Goal: Task Accomplishment & Management: Complete application form

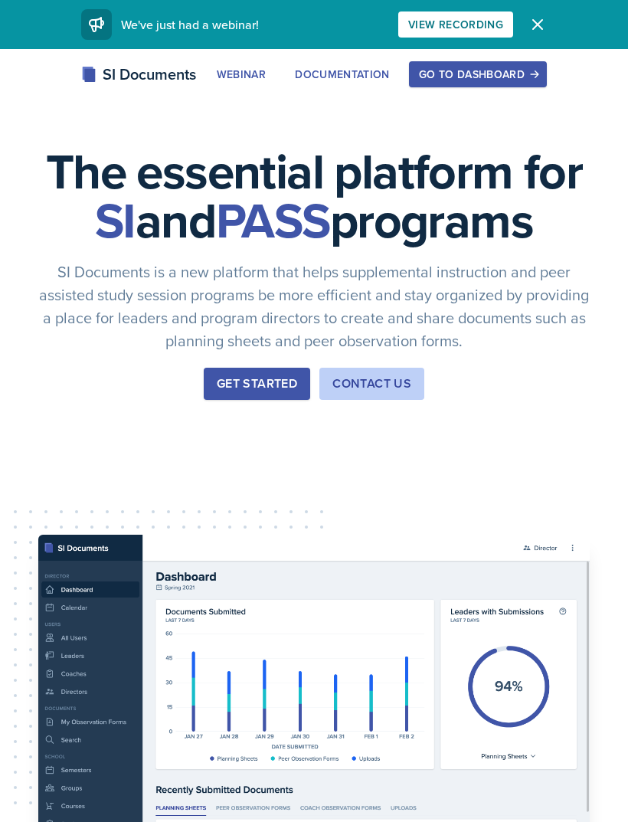
click at [482, 84] on button "Go to Dashboard" at bounding box center [478, 74] width 138 height 26
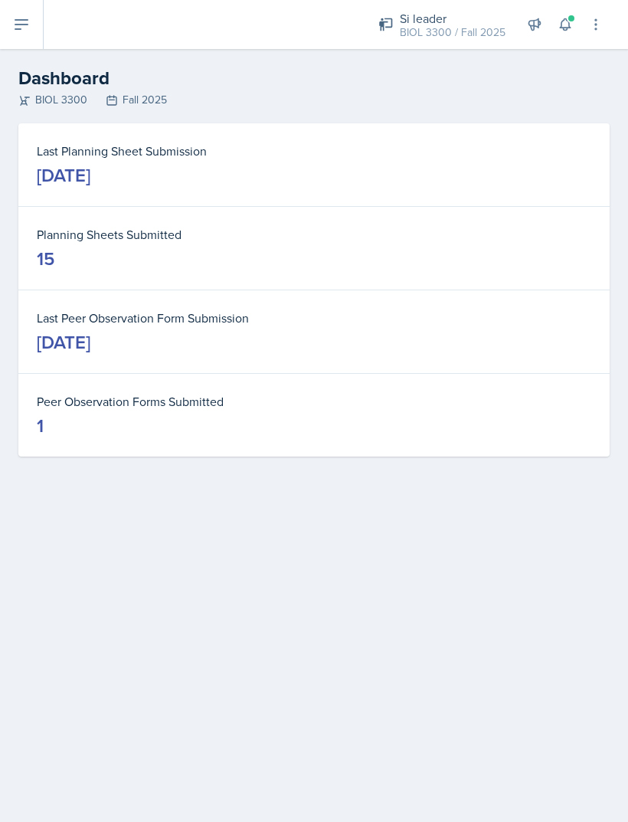
click at [27, 41] on button at bounding box center [22, 24] width 44 height 49
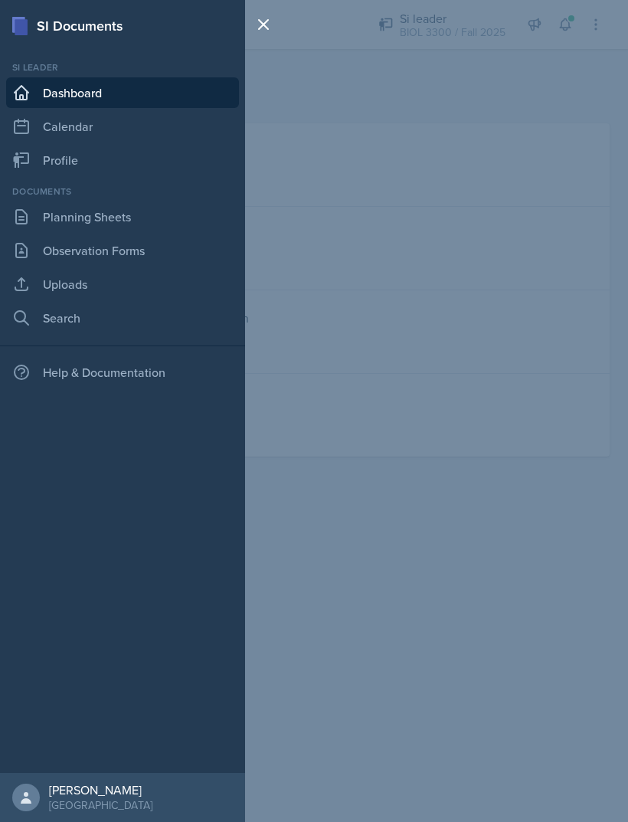
click at [39, 217] on link "Planning Sheets" at bounding box center [122, 216] width 233 height 31
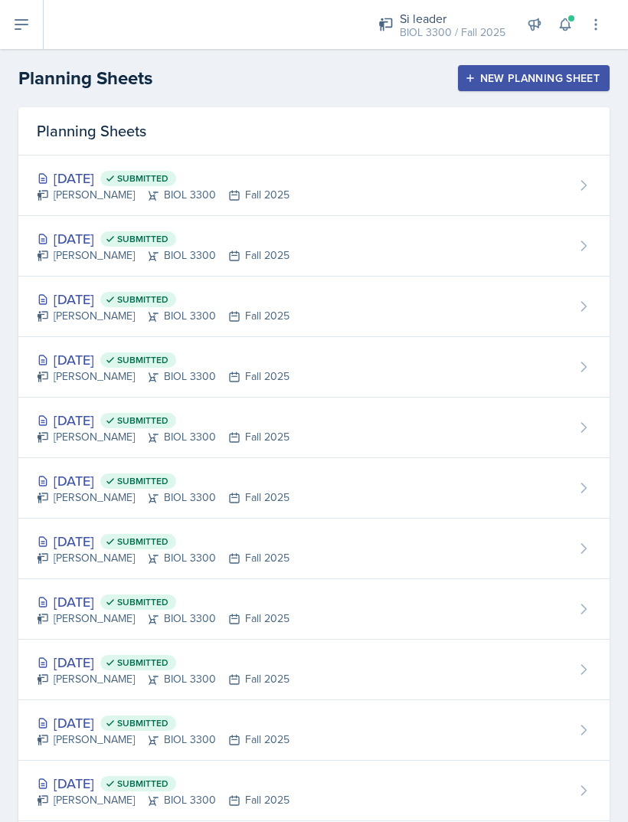
click at [565, 86] on button "New Planning Sheet" at bounding box center [534, 78] width 152 height 26
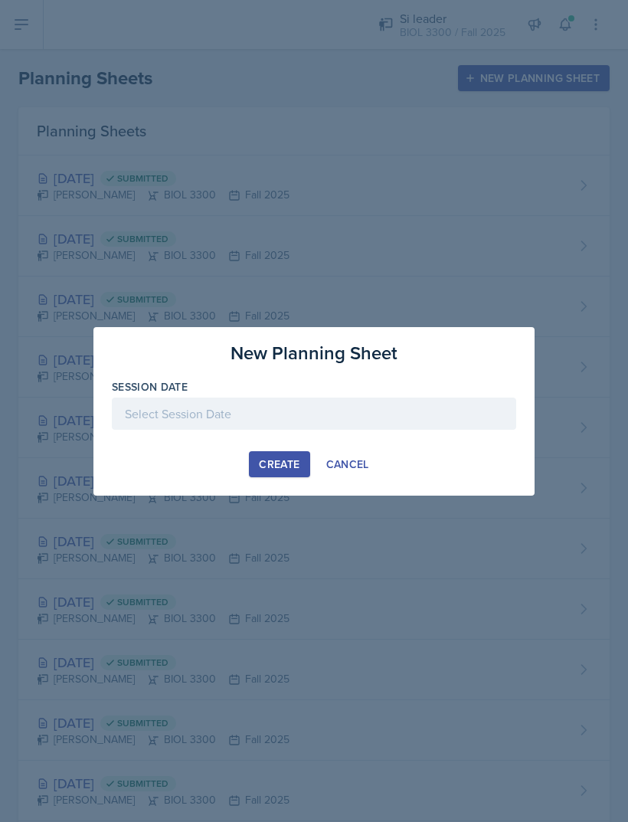
click at [340, 409] on div at bounding box center [314, 413] width 404 height 32
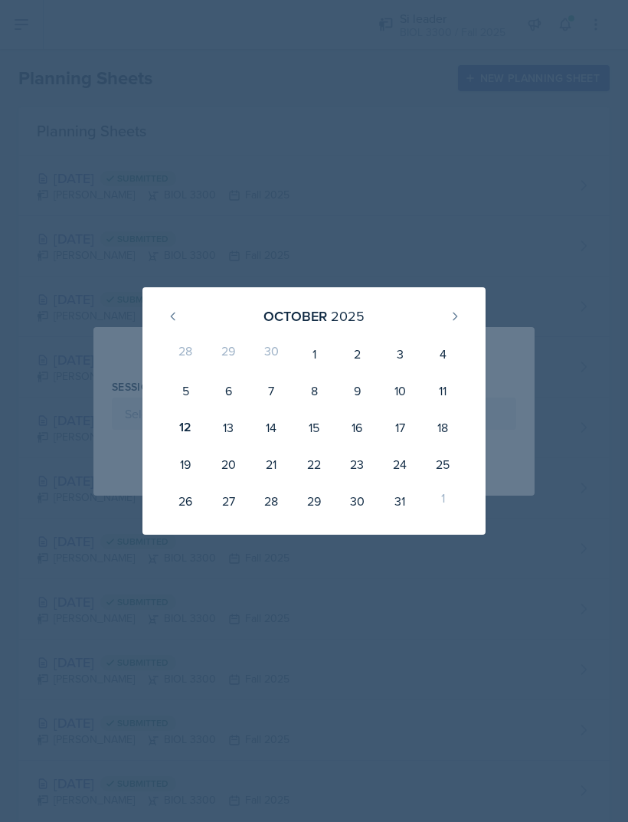
click at [271, 430] on div "14" at bounding box center [271, 427] width 43 height 37
type input "[DATE]"
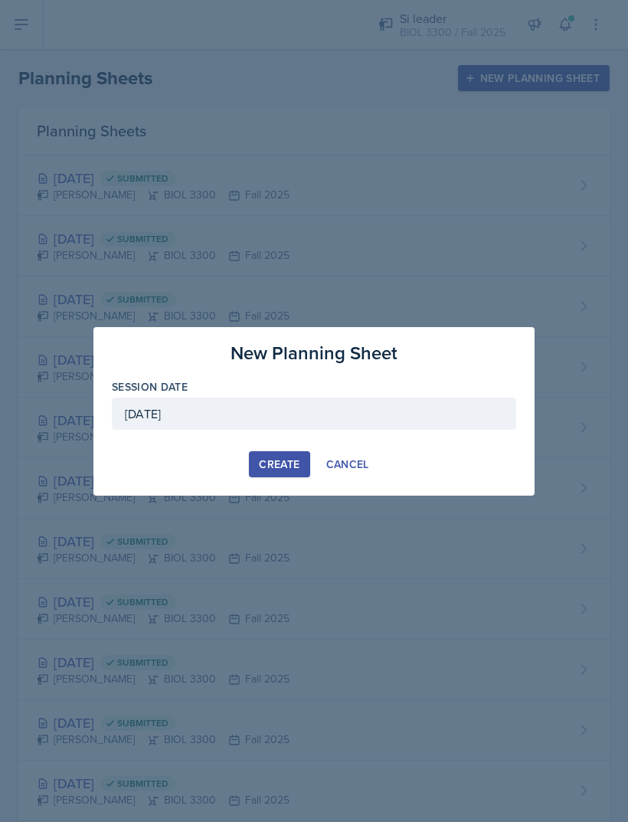
click at [267, 476] on button "Create" at bounding box center [279, 464] width 60 height 26
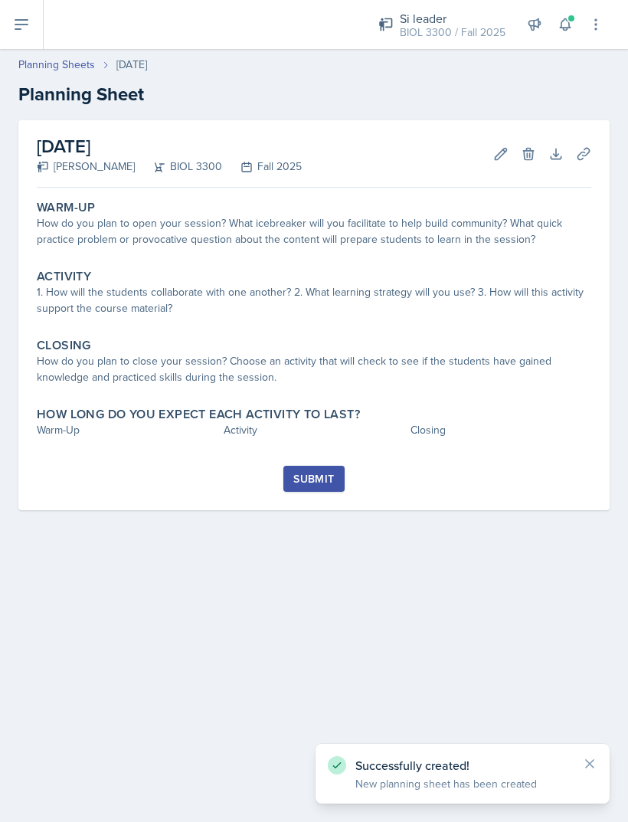
click at [102, 256] on div "Warm-Up How do you plan to open your session? What icebreaker will you facilita…" at bounding box center [314, 225] width 567 height 63
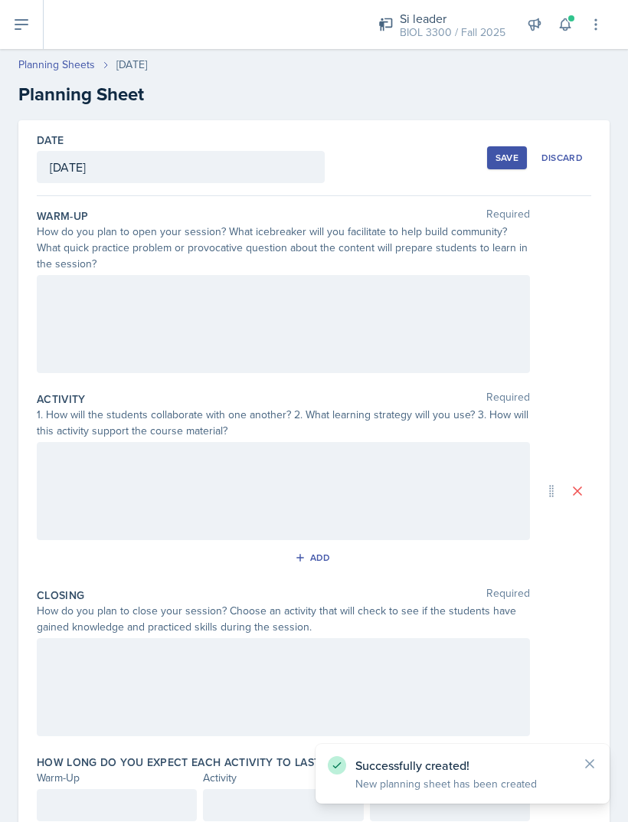
click at [131, 277] on div at bounding box center [283, 324] width 493 height 98
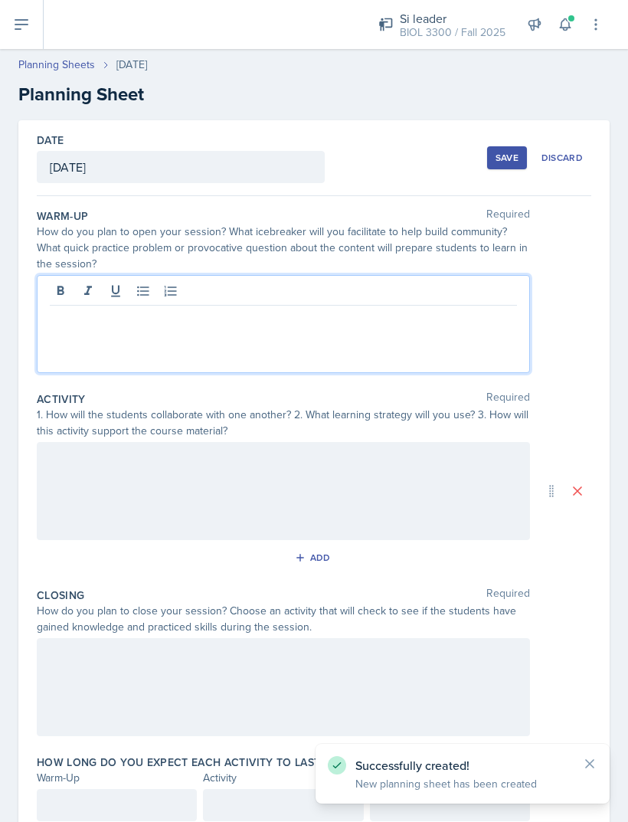
click at [106, 322] on p at bounding box center [283, 318] width 467 height 18
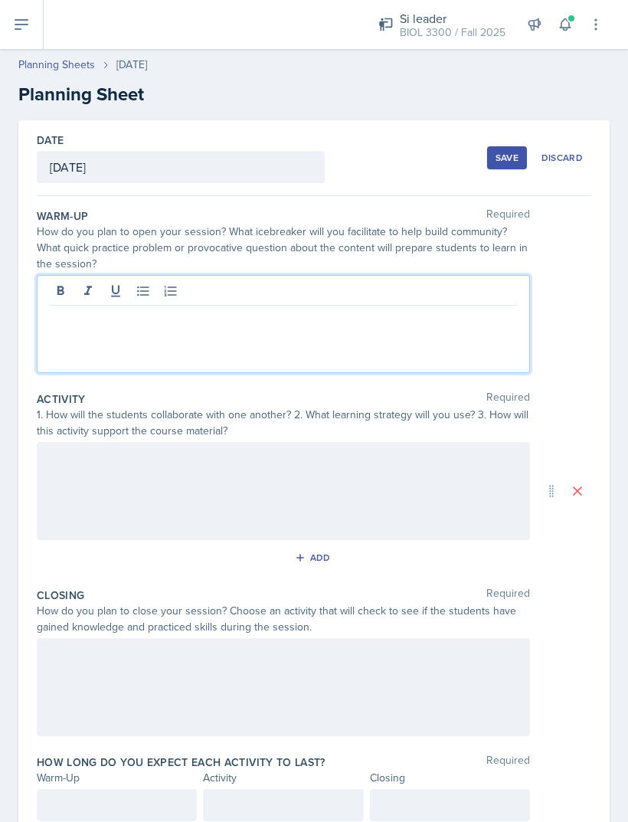
click at [64, 290] on icon at bounding box center [60, 290] width 15 height 15
click at [59, 292] on icon at bounding box center [60, 290] width 7 height 9
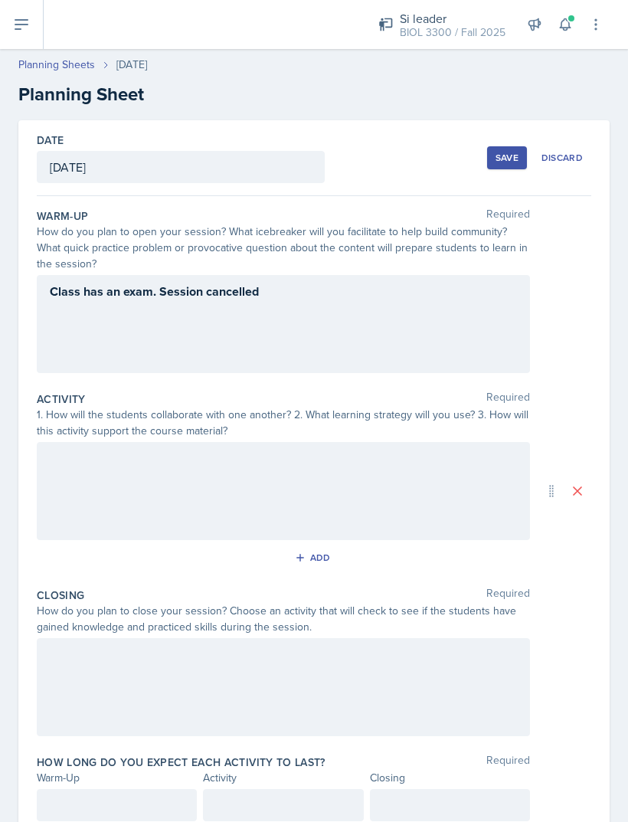
click at [83, 518] on div at bounding box center [283, 491] width 493 height 98
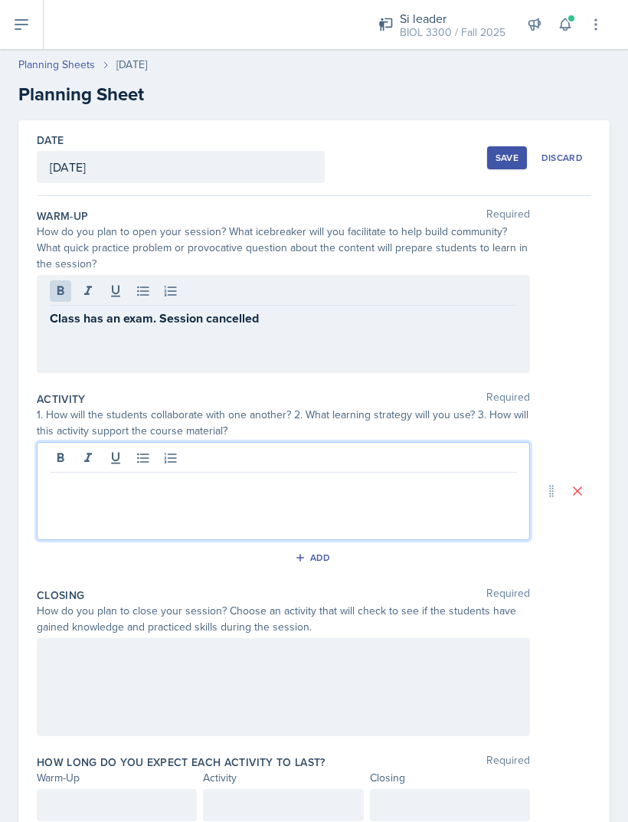
click at [499, 524] on div at bounding box center [283, 491] width 493 height 98
click at [477, 534] on div at bounding box center [283, 491] width 493 height 98
click at [479, 519] on div at bounding box center [283, 491] width 493 height 98
click at [476, 511] on div at bounding box center [283, 491] width 493 height 98
click at [490, 520] on div at bounding box center [283, 491] width 493 height 98
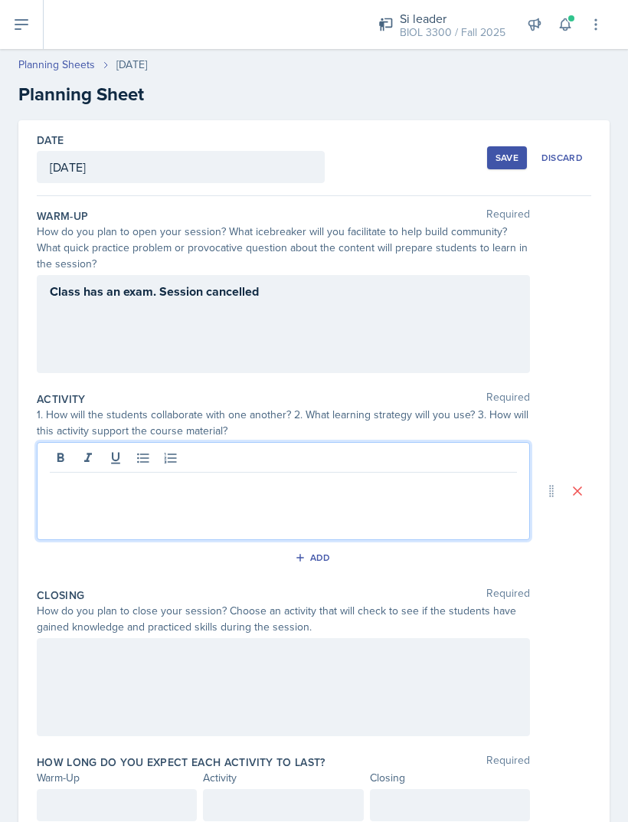
click at [80, 515] on div at bounding box center [283, 491] width 493 height 98
click at [82, 509] on div at bounding box center [283, 491] width 493 height 98
click at [479, 606] on div "How do you plan to close your session? Choose an activity that will check to se…" at bounding box center [283, 619] width 493 height 32
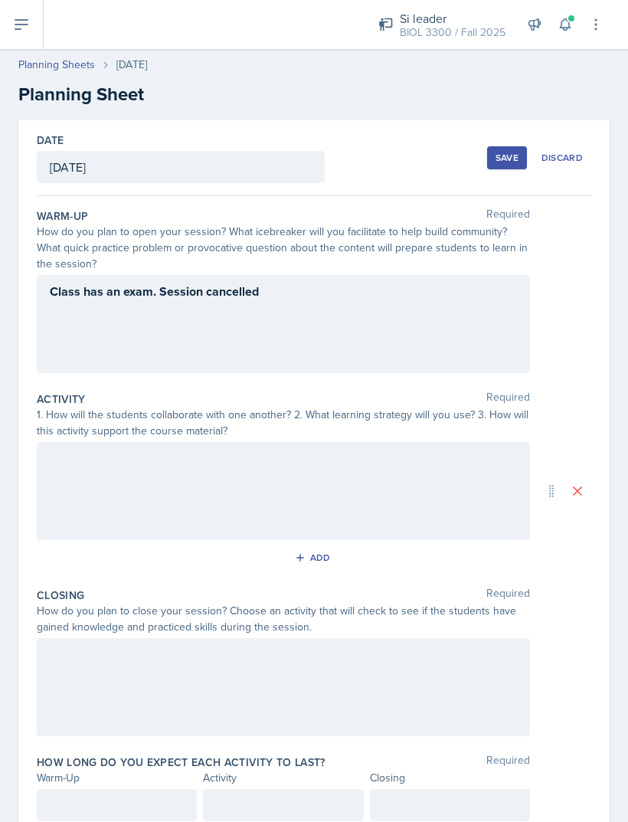
click at [85, 510] on div at bounding box center [283, 491] width 493 height 98
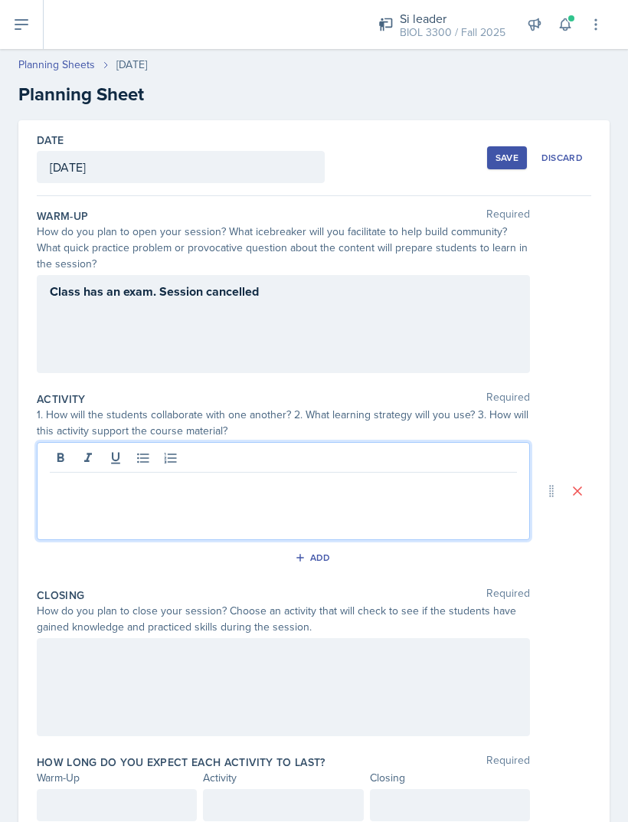
click at [74, 493] on p at bounding box center [283, 484] width 467 height 18
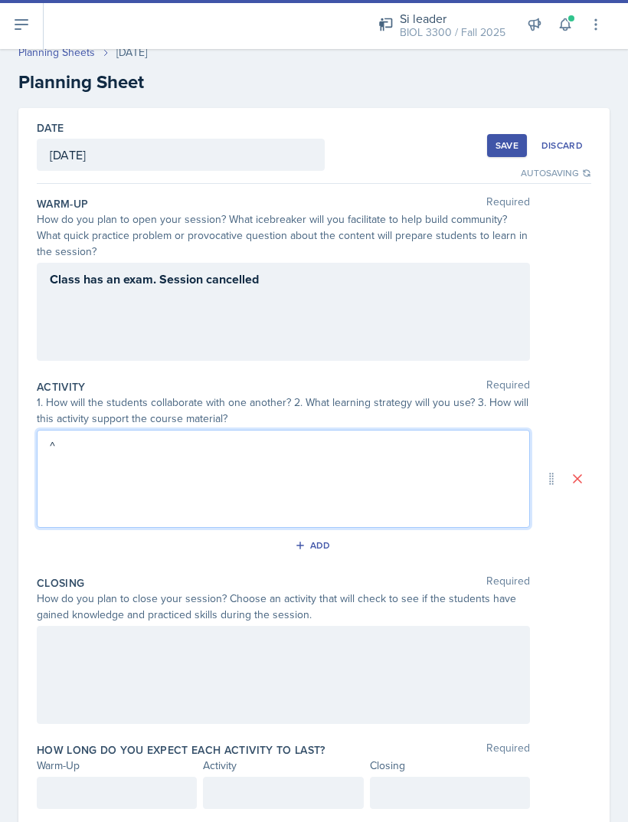
scroll to position [11, 0]
click at [121, 676] on div at bounding box center [283, 675] width 493 height 98
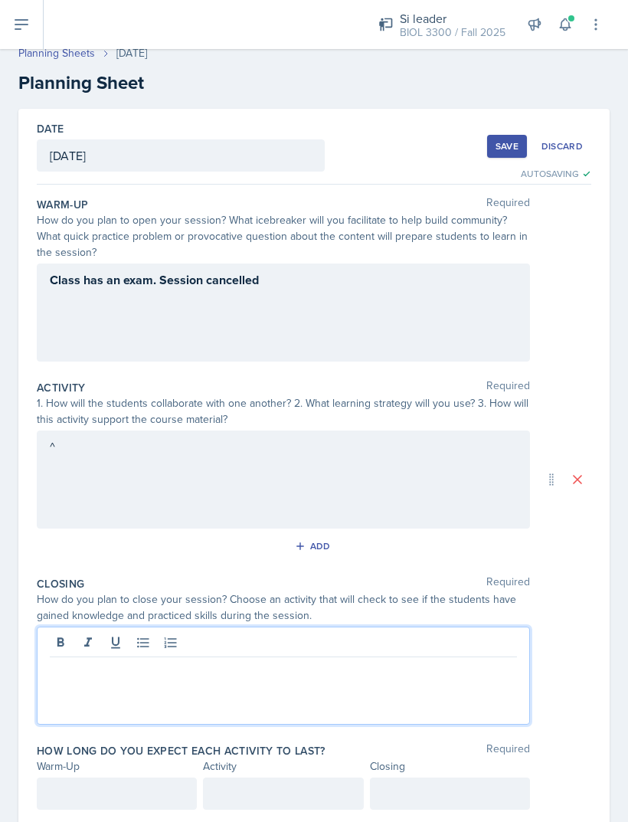
click at [89, 665] on p at bounding box center [283, 669] width 467 height 18
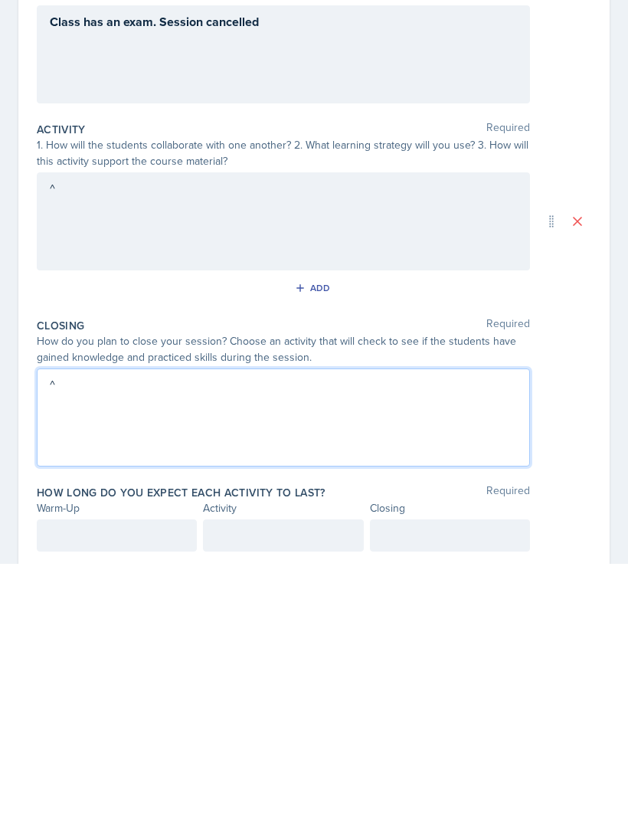
click at [90, 777] on div at bounding box center [117, 793] width 160 height 32
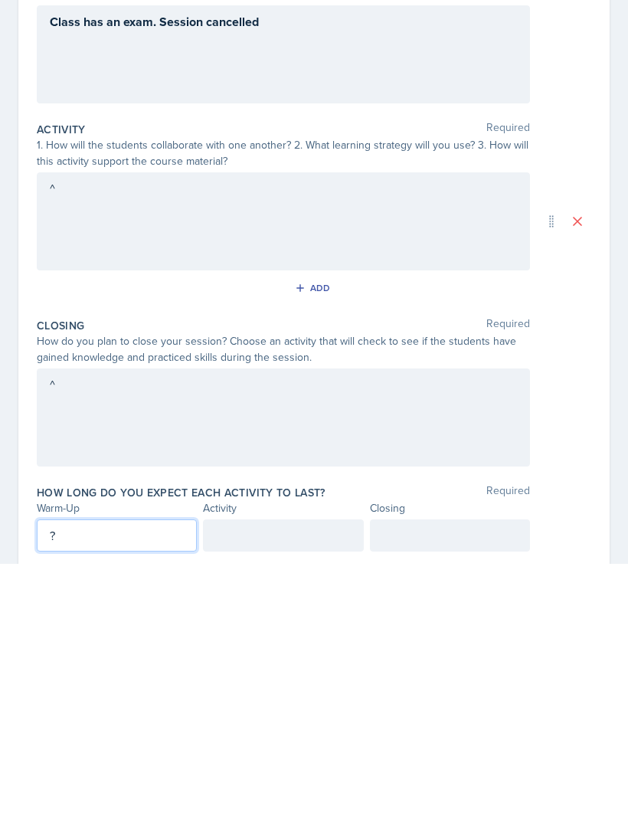
click at [244, 777] on div at bounding box center [283, 793] width 160 height 32
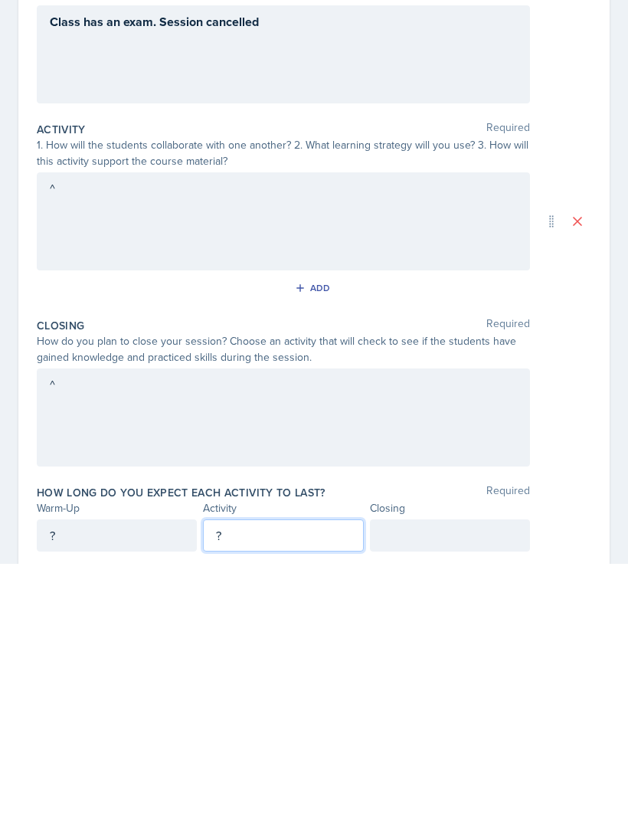
click at [482, 777] on div at bounding box center [450, 793] width 160 height 32
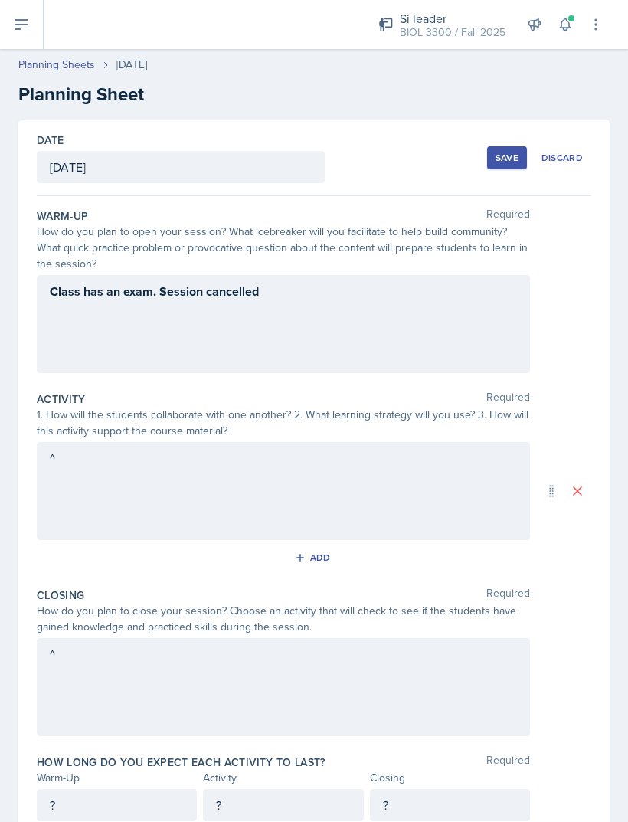
scroll to position [0, 0]
click at [508, 152] on div "Save" at bounding box center [506, 158] width 23 height 12
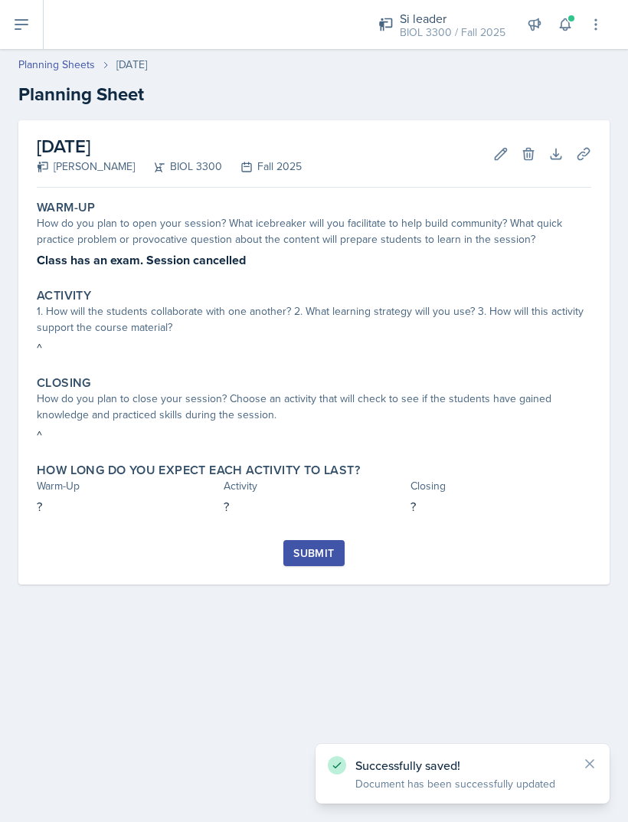
click at [324, 547] on div "Submit" at bounding box center [313, 553] width 41 height 12
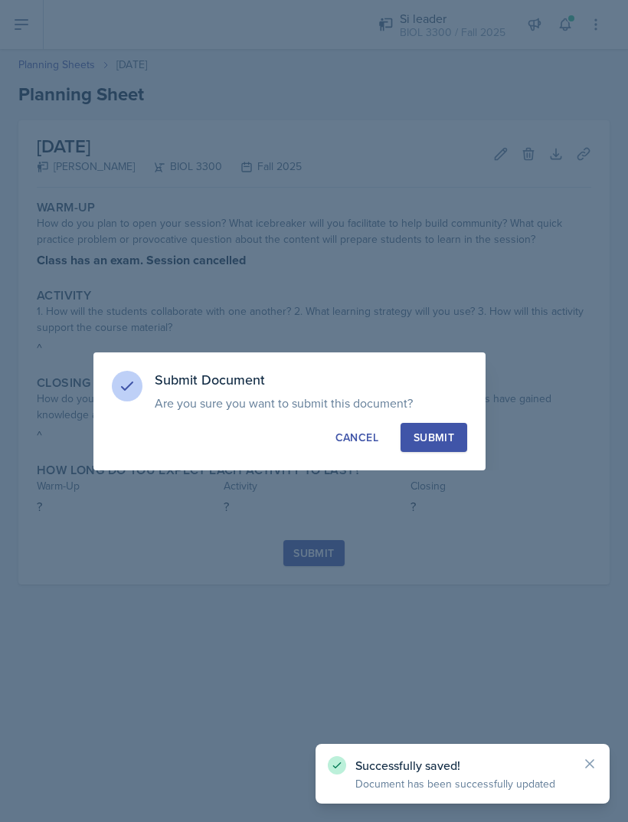
click at [448, 441] on div "Submit" at bounding box center [433, 437] width 41 height 15
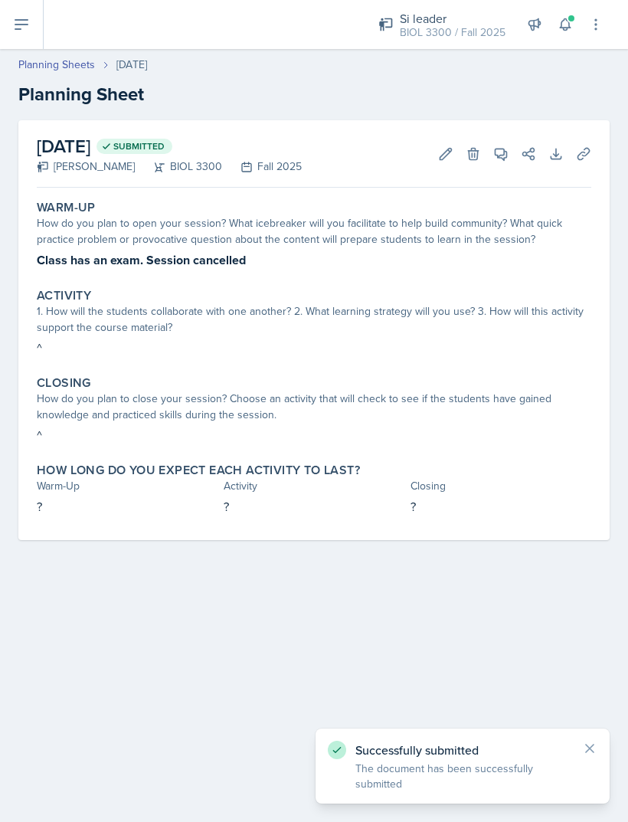
click at [47, 57] on link "Planning Sheets" at bounding box center [56, 65] width 77 height 16
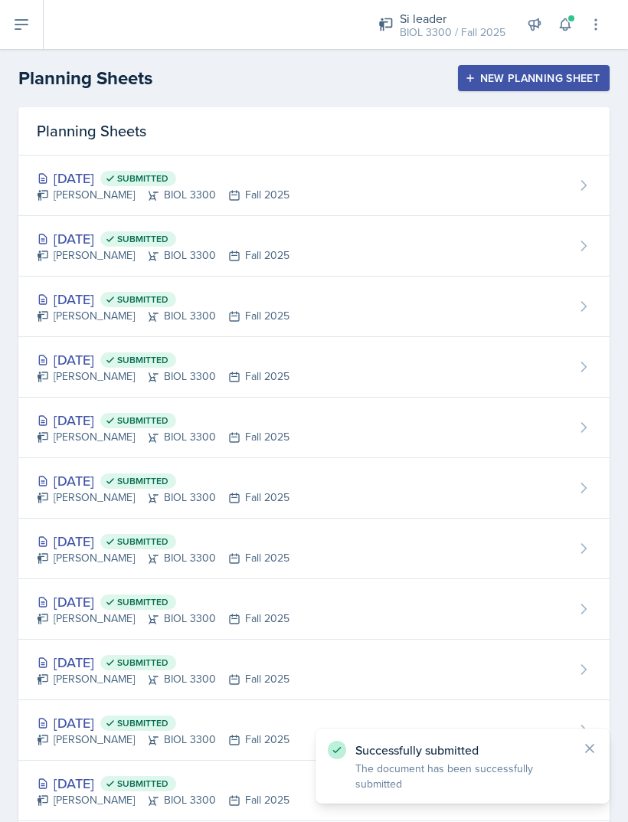
click at [585, 83] on div "New Planning Sheet" at bounding box center [534, 78] width 132 height 12
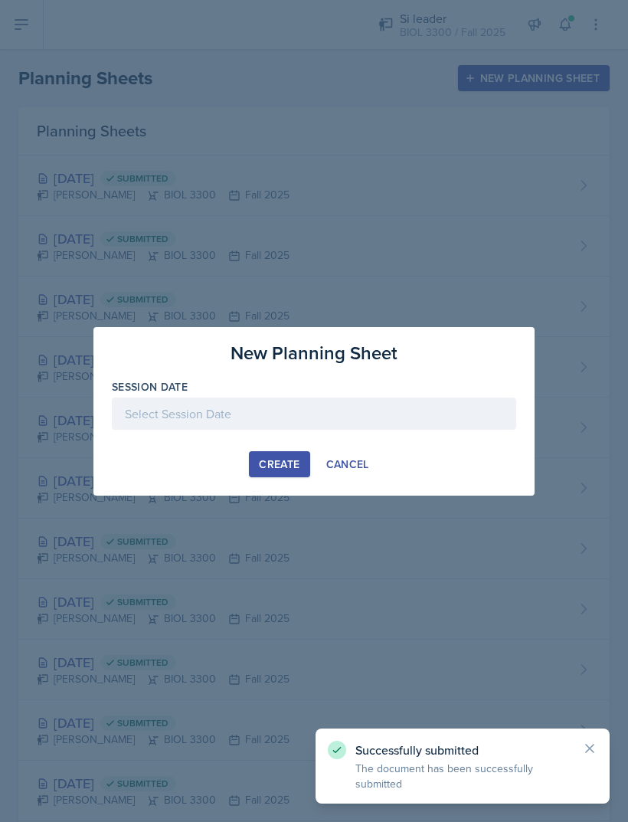
click at [252, 462] on button "Create" at bounding box center [279, 464] width 60 height 26
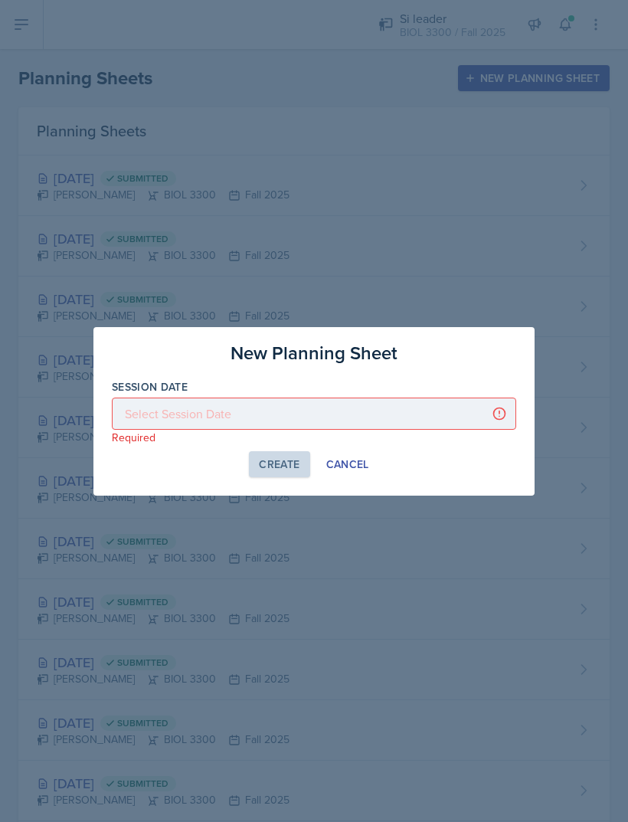
click at [145, 467] on div "Create Cancel" at bounding box center [314, 464] width 404 height 26
click at [162, 443] on p "Required" at bounding box center [314, 437] width 404 height 15
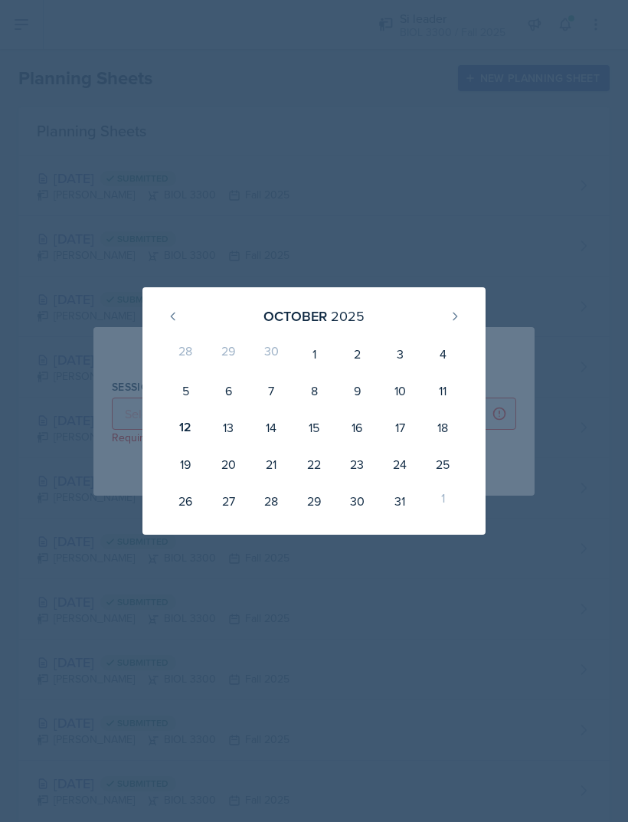
click at [165, 497] on div "26" at bounding box center [185, 500] width 43 height 37
type input "[DATE]"
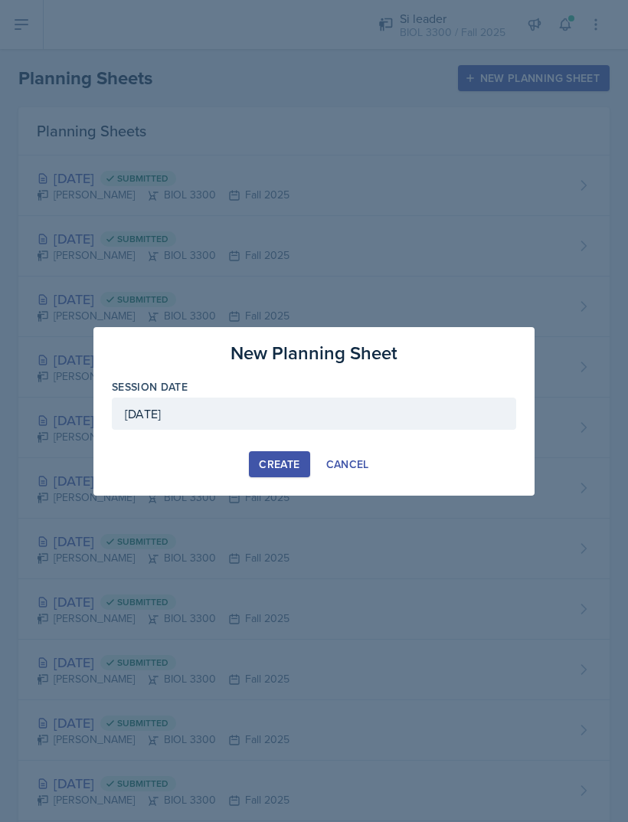
click at [163, 456] on div "Create Cancel" at bounding box center [314, 464] width 404 height 26
click at [148, 472] on div "Create Cancel" at bounding box center [314, 464] width 404 height 26
click at [408, 459] on div "Create Cancel" at bounding box center [314, 464] width 404 height 26
click at [355, 458] on div "Cancel" at bounding box center [347, 464] width 43 height 12
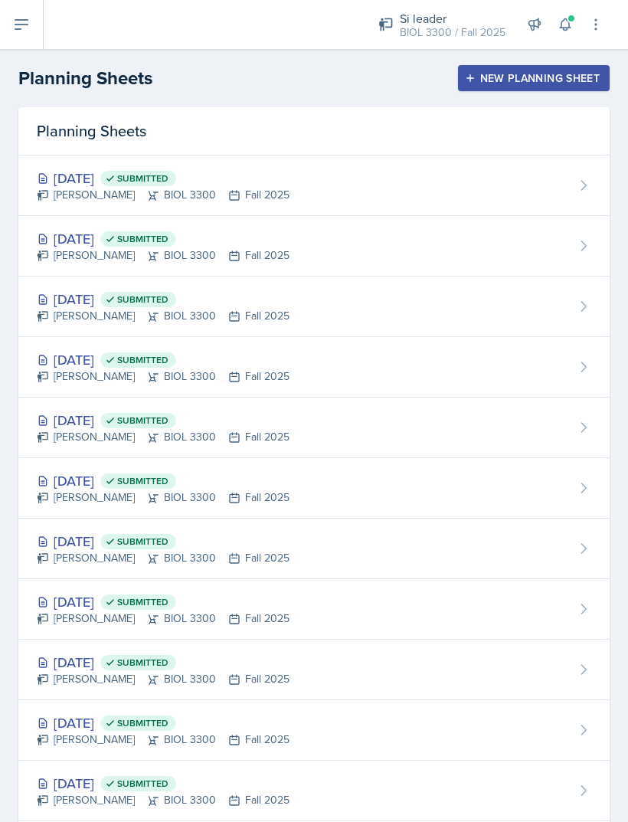
click at [540, 72] on div "New Planning Sheet" at bounding box center [534, 78] width 132 height 12
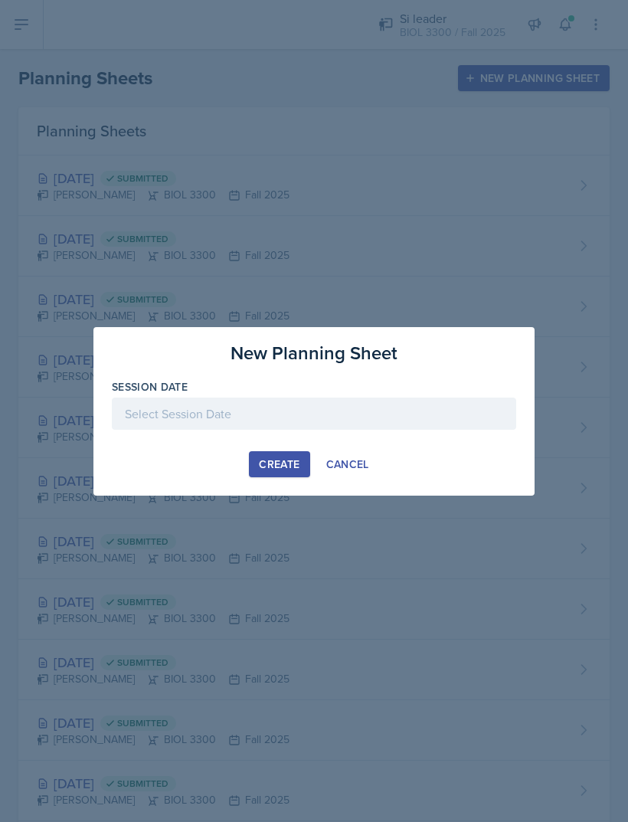
click at [374, 409] on div at bounding box center [314, 413] width 404 height 32
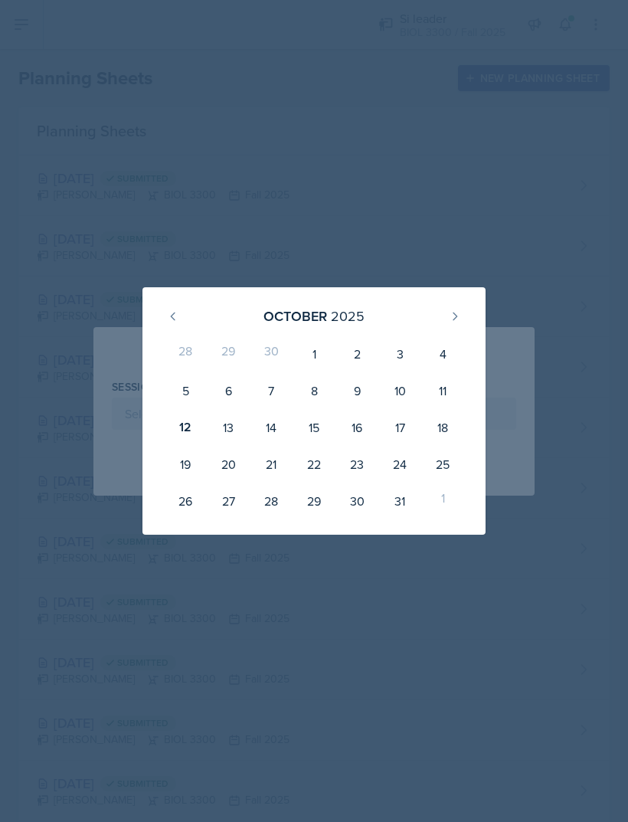
click at [349, 426] on div "16" at bounding box center [356, 427] width 43 height 37
type input "[DATE]"
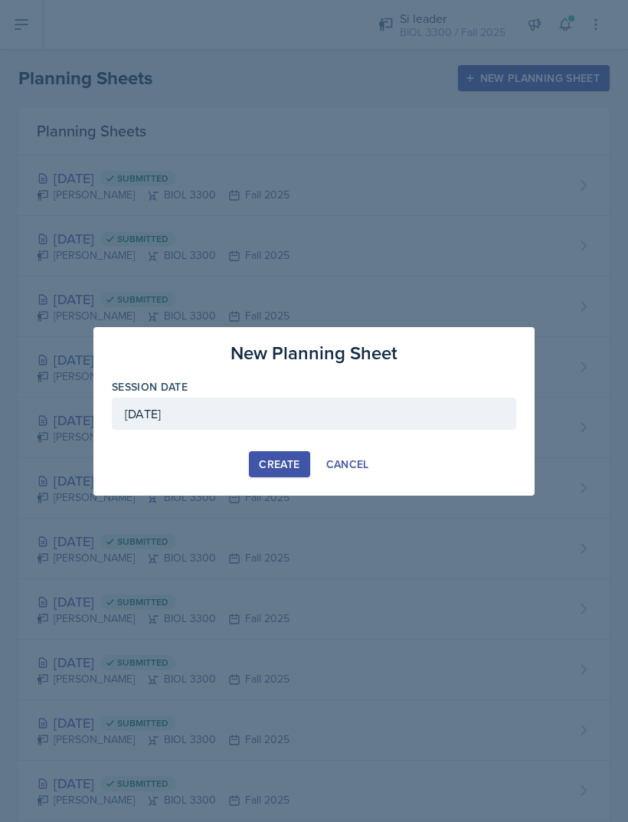
click at [276, 459] on div "Create" at bounding box center [279, 464] width 41 height 12
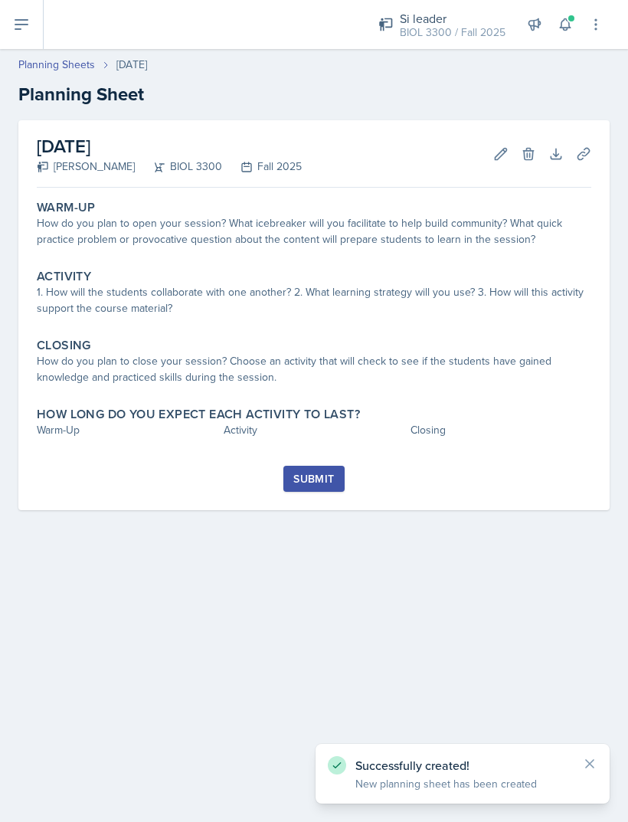
click at [83, 218] on div "How do you plan to open your session? What icebreaker will you facilitate to he…" at bounding box center [314, 231] width 554 height 32
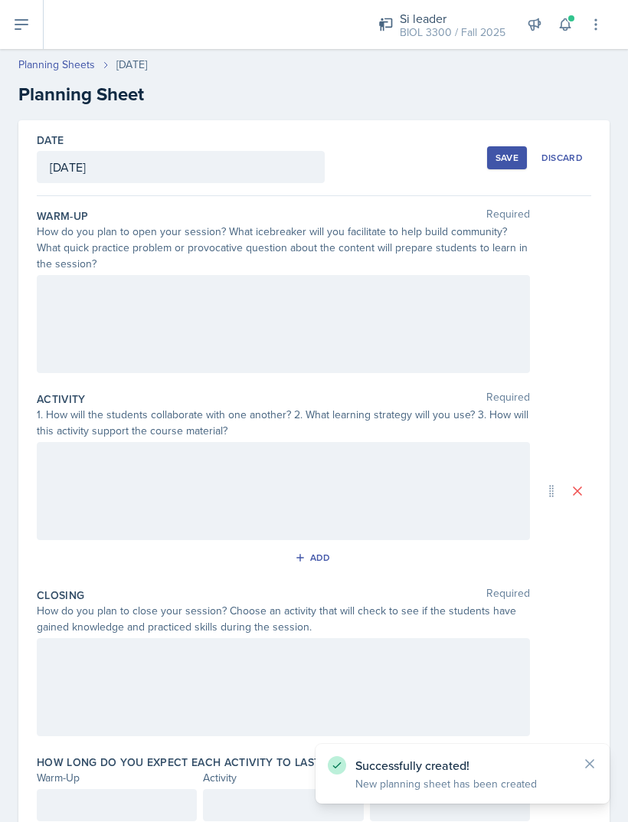
click at [123, 283] on div at bounding box center [283, 324] width 493 height 98
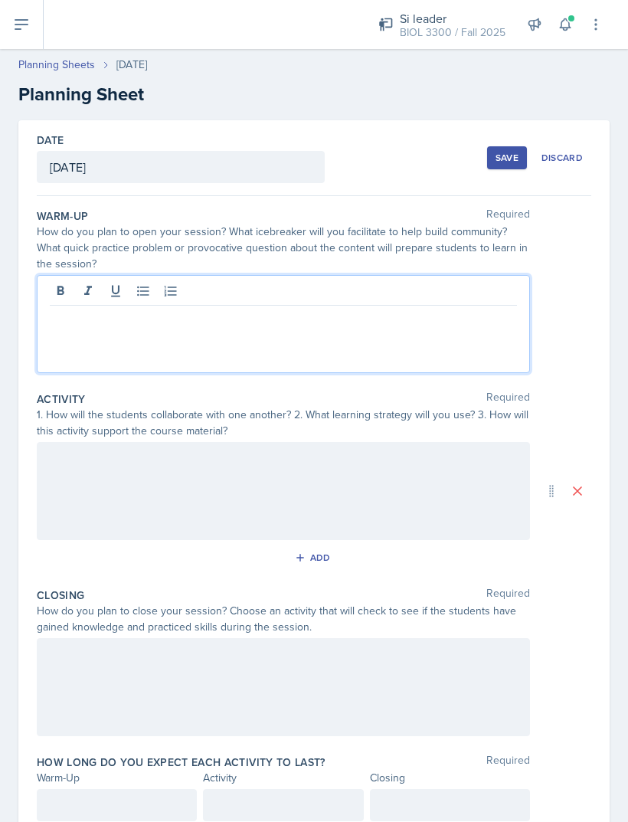
click at [79, 341] on div at bounding box center [283, 324] width 493 height 98
click at [76, 336] on div at bounding box center [283, 324] width 493 height 98
click at [80, 325] on p at bounding box center [283, 318] width 467 height 18
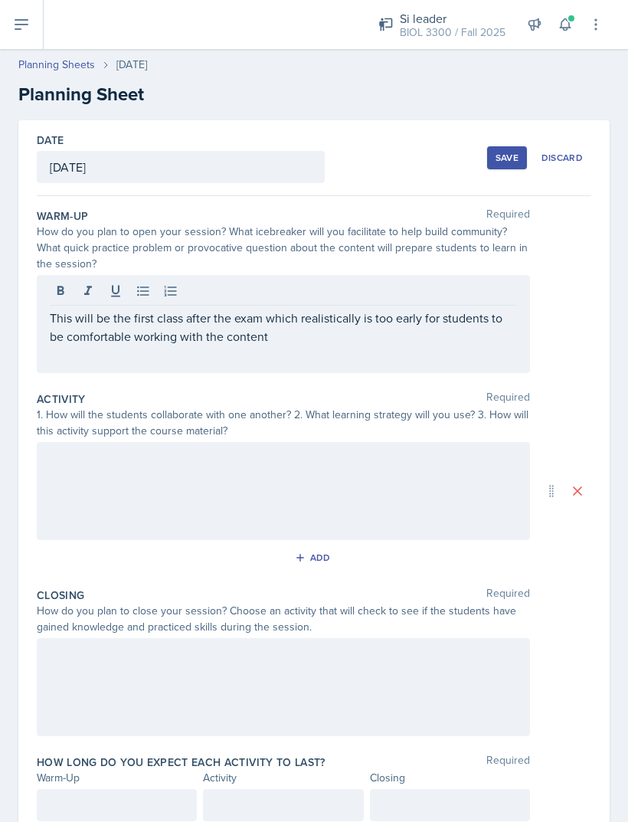
click at [95, 507] on div at bounding box center [283, 491] width 493 height 98
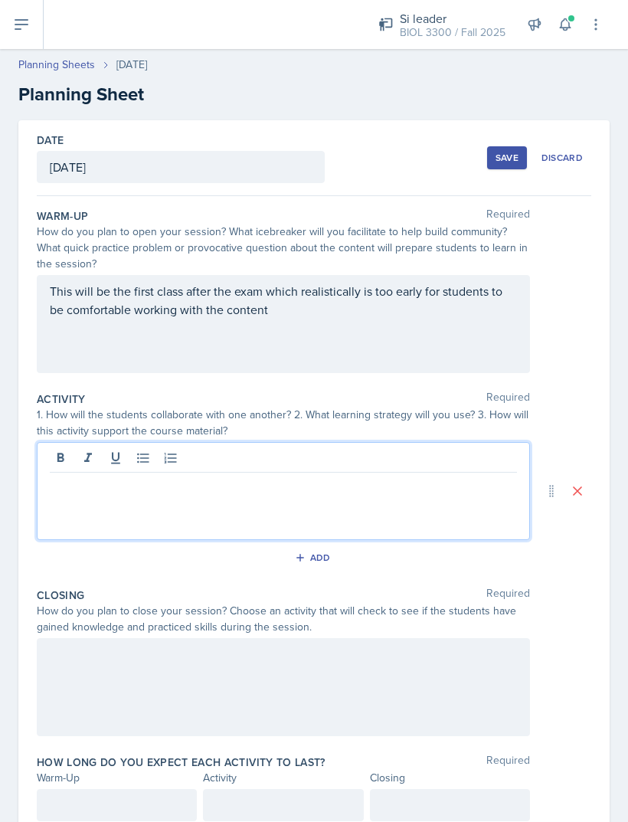
scroll to position [11, 0]
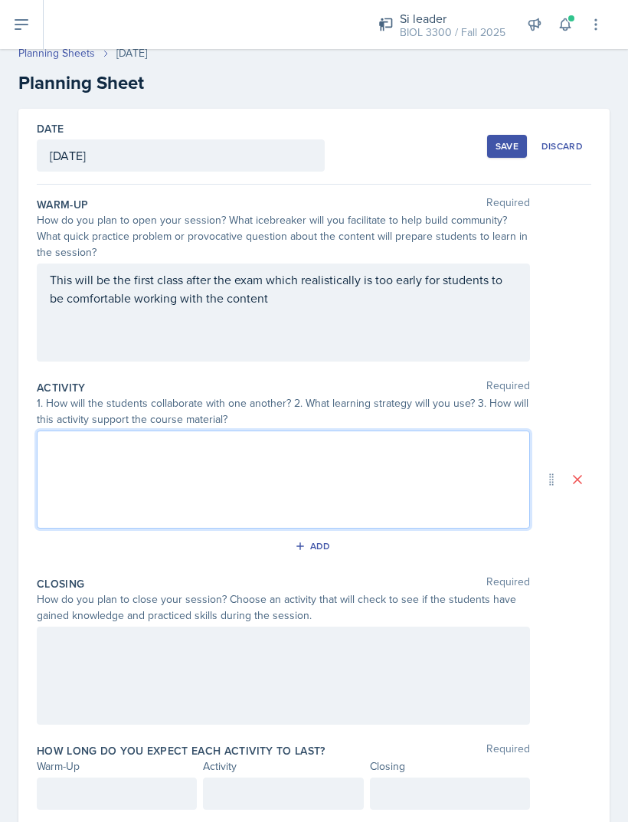
click at [90, 488] on div at bounding box center [283, 479] width 493 height 98
click at [88, 494] on div at bounding box center [283, 479] width 493 height 98
click at [93, 496] on div at bounding box center [283, 479] width 493 height 98
click at [69, 478] on p at bounding box center [283, 473] width 467 height 18
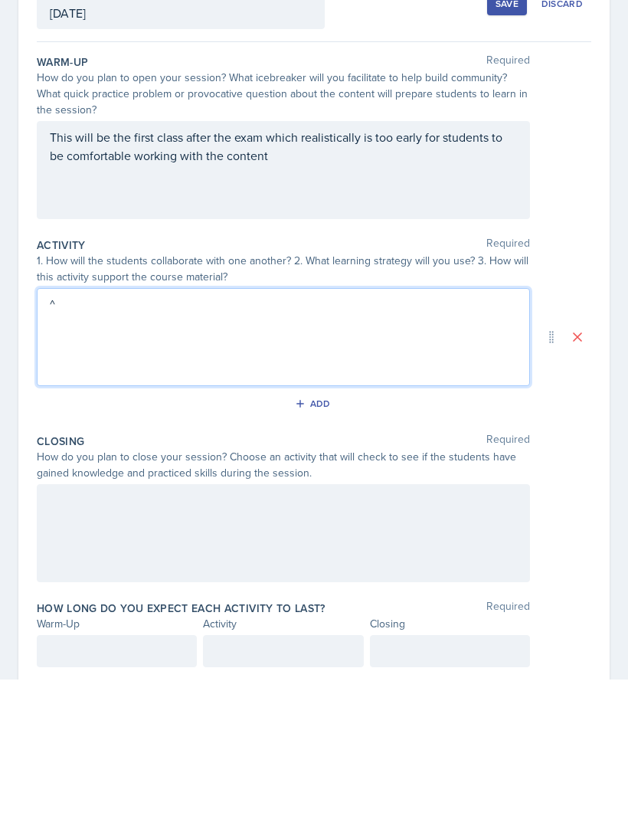
click at [67, 626] on div at bounding box center [283, 675] width 493 height 98
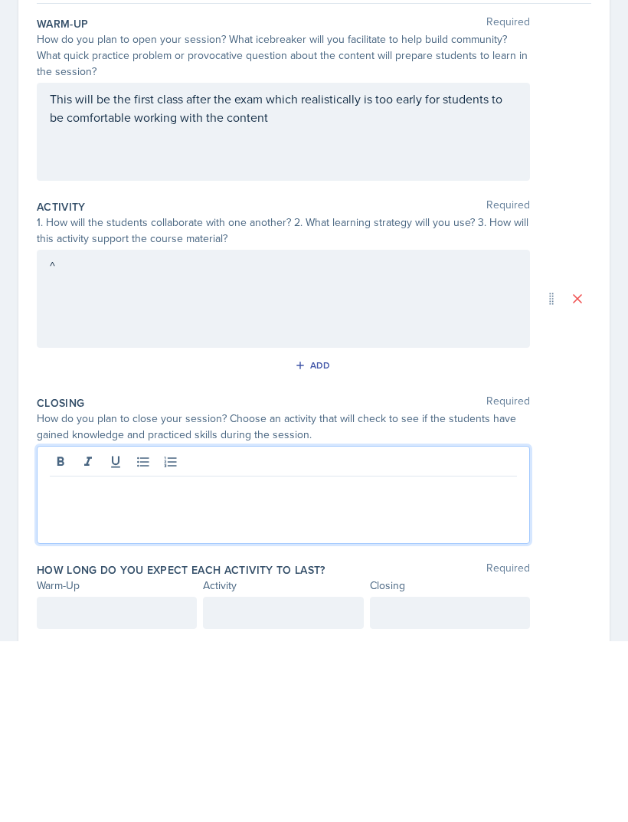
click at [70, 626] on div at bounding box center [283, 675] width 493 height 98
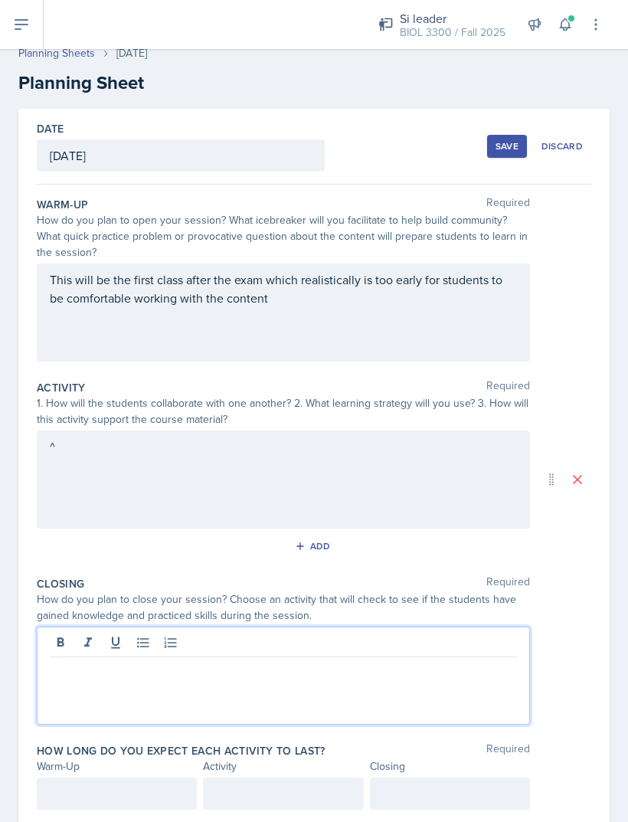
click at [75, 642] on div at bounding box center [283, 675] width 493 height 98
click at [73, 660] on p at bounding box center [283, 669] width 467 height 18
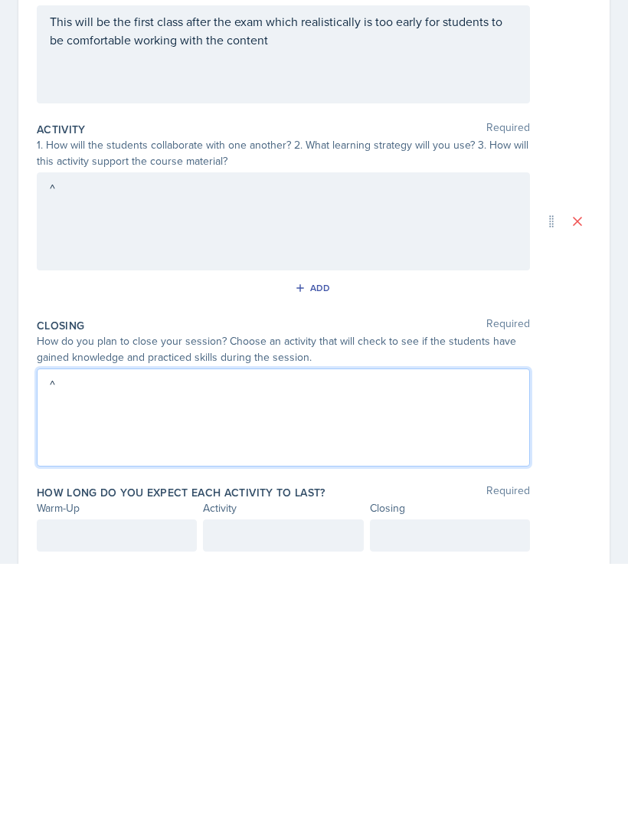
click at [69, 777] on div at bounding box center [117, 793] width 160 height 32
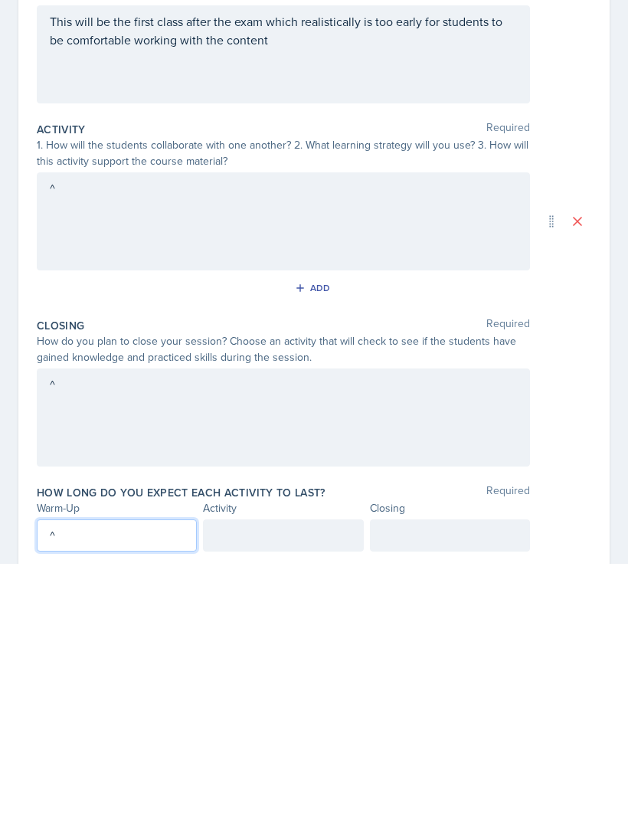
click at [236, 777] on div at bounding box center [283, 793] width 160 height 32
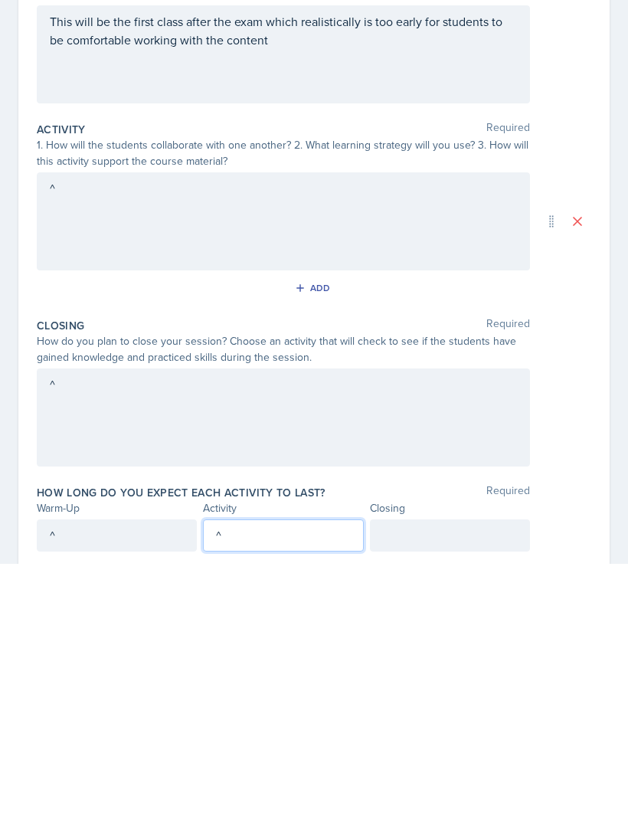
click at [506, 777] on div at bounding box center [450, 793] width 160 height 32
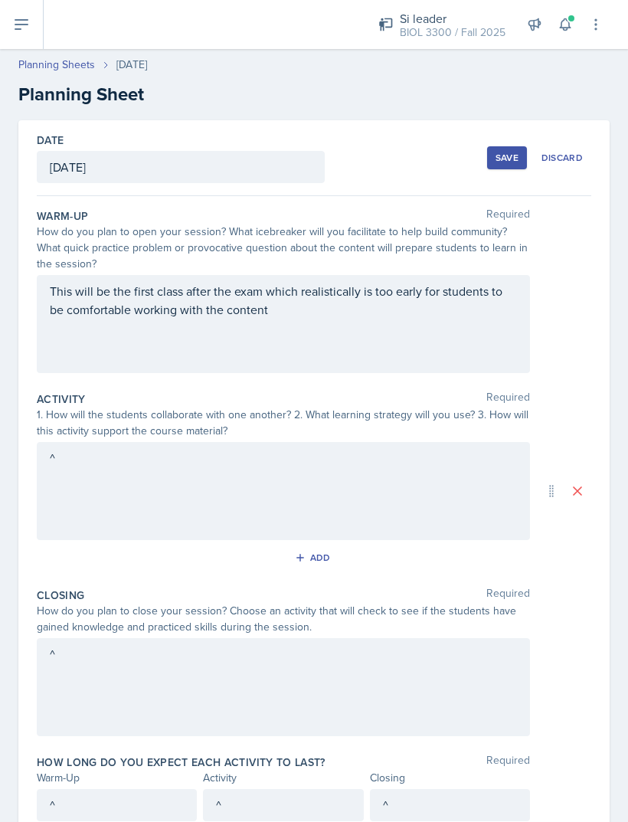
scroll to position [0, 0]
click at [508, 146] on button "Save" at bounding box center [507, 157] width 40 height 23
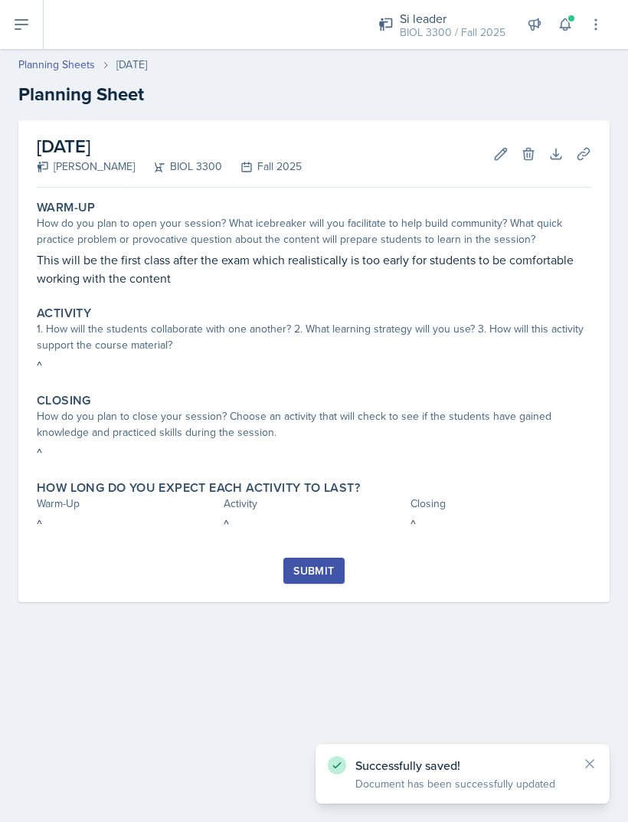
click at [297, 557] on button "Submit" at bounding box center [313, 570] width 60 height 26
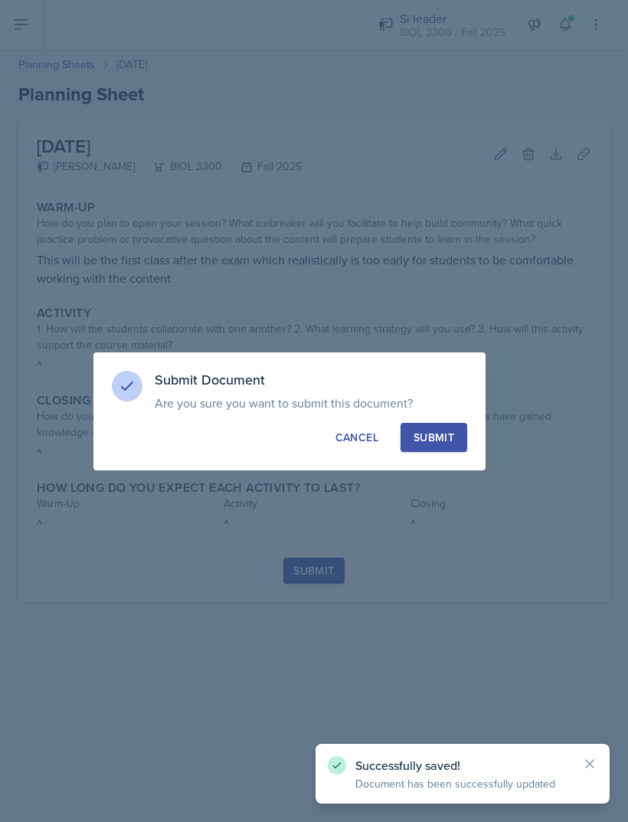
click at [423, 443] on div "Submit" at bounding box center [433, 437] width 41 height 15
